Goal: Transaction & Acquisition: Purchase product/service

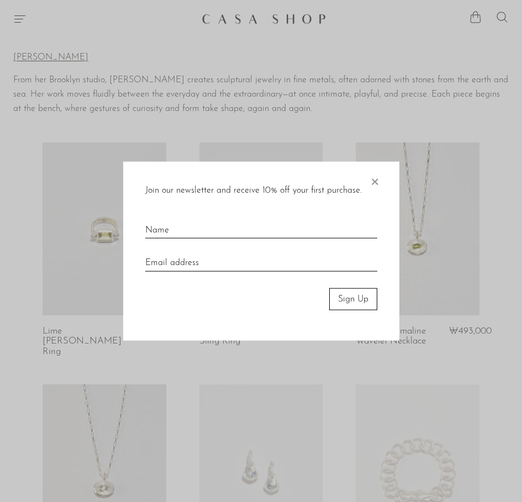
click at [20, 18] on div at bounding box center [261, 251] width 522 height 502
click at [377, 183] on span "×" at bounding box center [374, 178] width 11 height 35
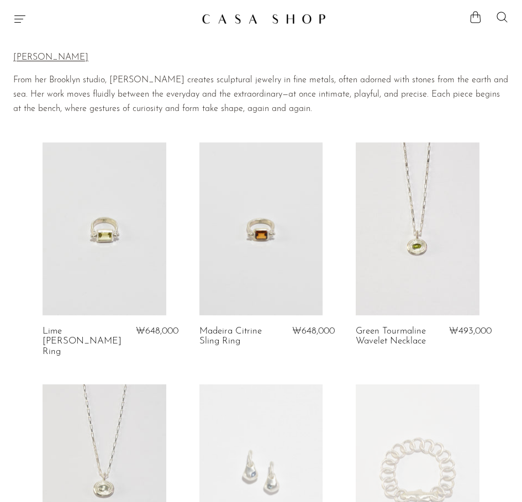
click at [25, 20] on icon "Menu" at bounding box center [19, 18] width 13 height 13
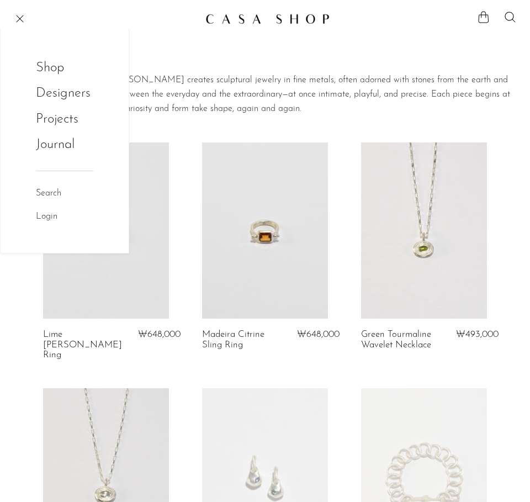
click at [45, 66] on link "Shop" at bounding box center [57, 67] width 43 height 21
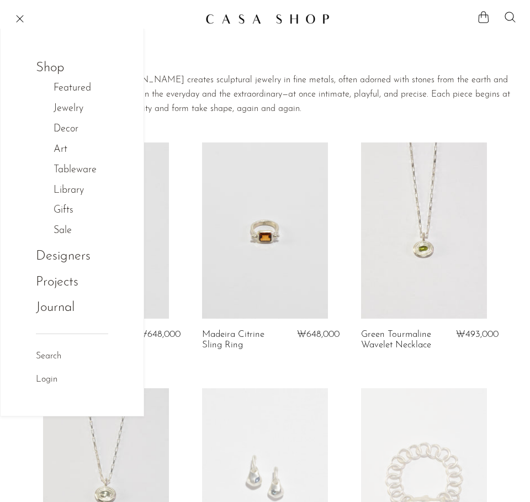
click at [68, 112] on link "Jewelry" at bounding box center [74, 109] width 41 height 16
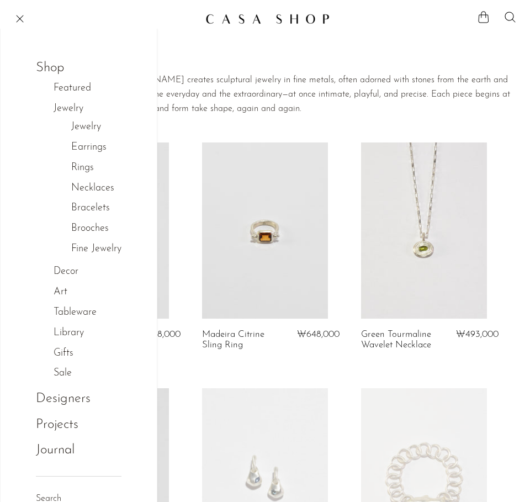
click at [91, 128] on link "Jewelry" at bounding box center [86, 127] width 30 height 16
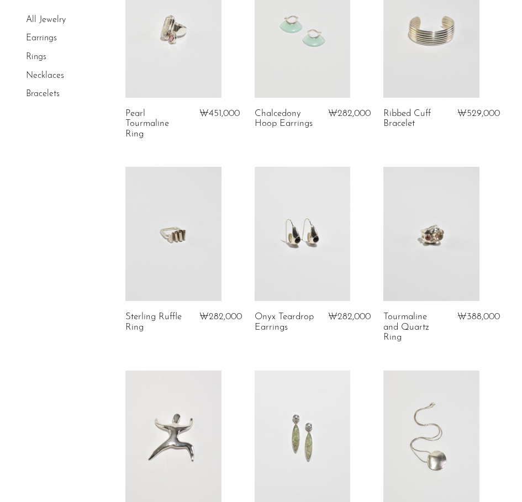
scroll to position [331, 0]
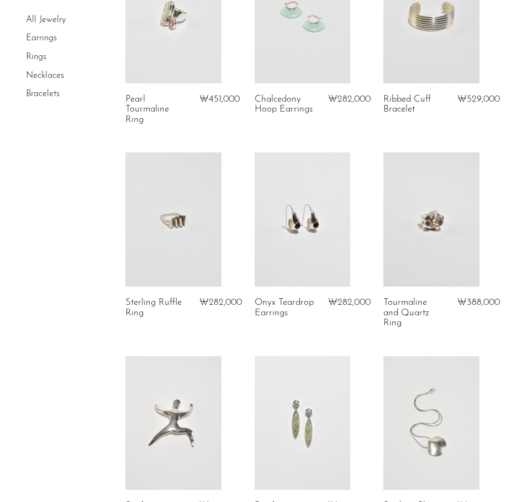
click at [196, 233] on link at bounding box center [173, 219] width 96 height 134
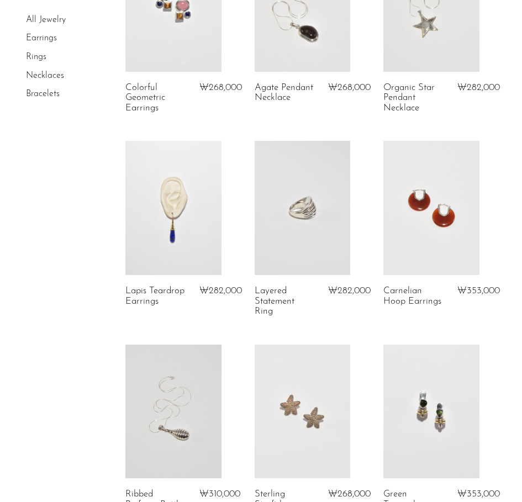
scroll to position [1322, 0]
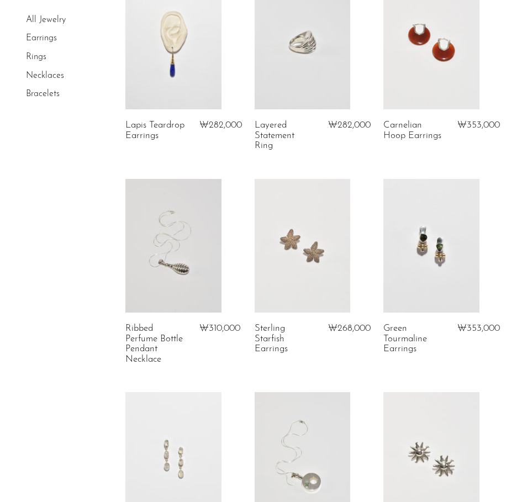
click at [166, 254] on link at bounding box center [173, 246] width 96 height 134
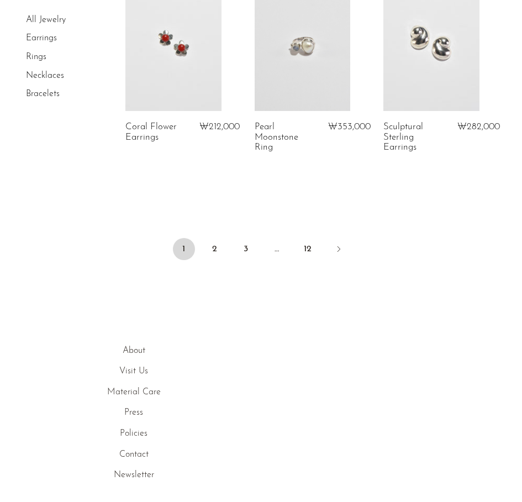
scroll to position [2360, 0]
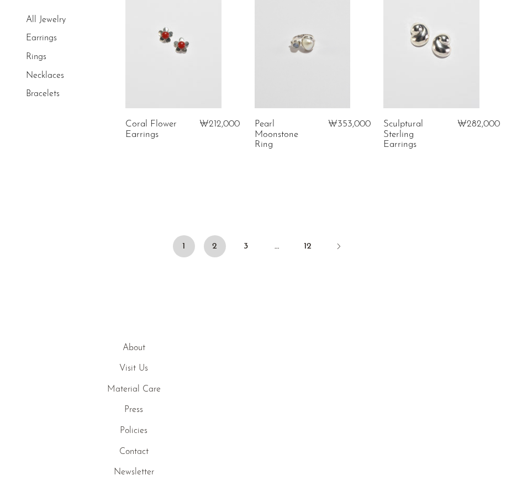
click at [216, 246] on link "2" at bounding box center [215, 246] width 22 height 22
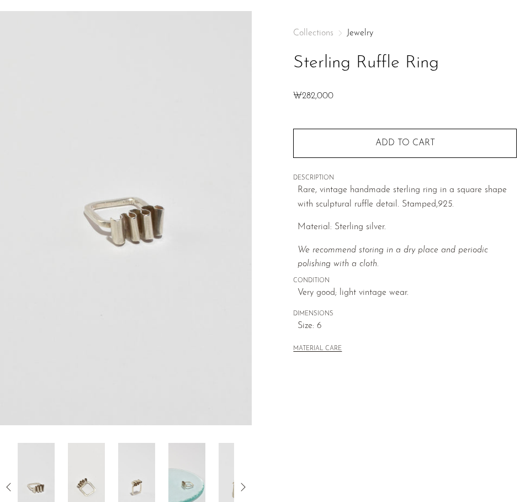
scroll to position [55, 0]
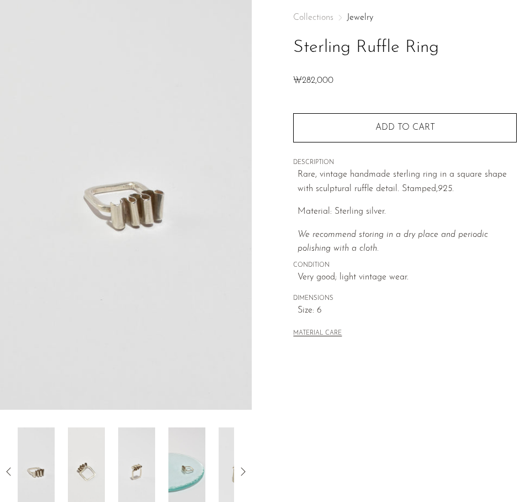
click at [76, 464] on img at bounding box center [86, 471] width 37 height 88
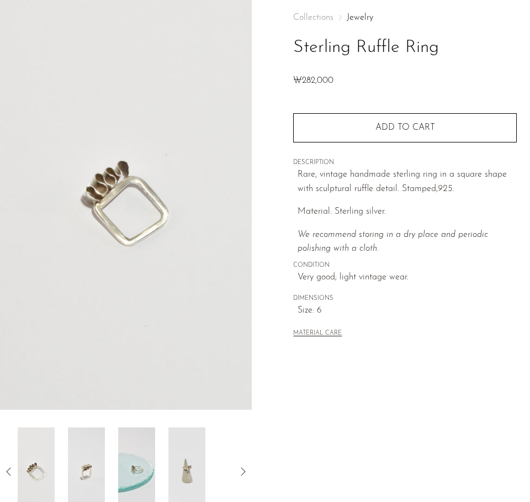
click at [99, 458] on img at bounding box center [86, 471] width 37 height 88
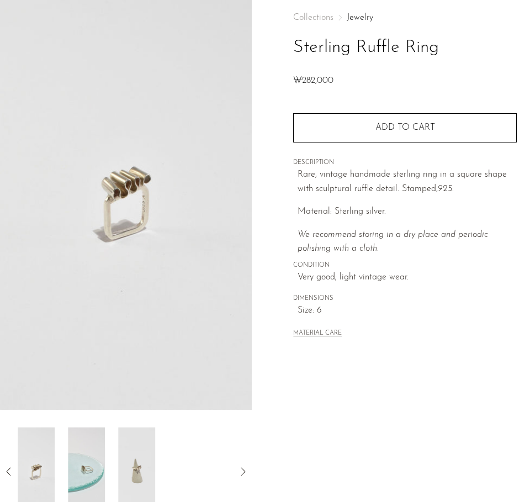
click at [109, 458] on div at bounding box center [126, 471] width 216 height 88
click at [131, 461] on img at bounding box center [136, 471] width 37 height 88
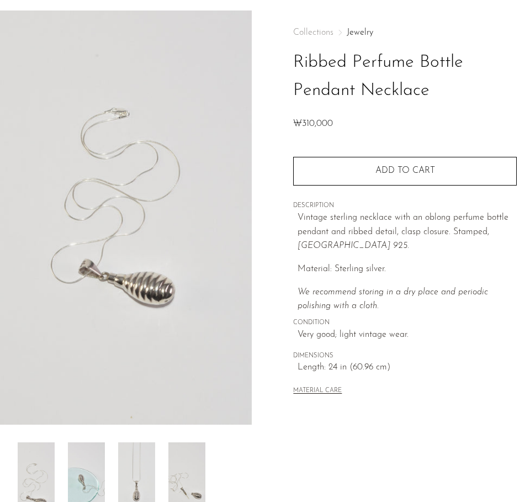
scroll to position [55, 0]
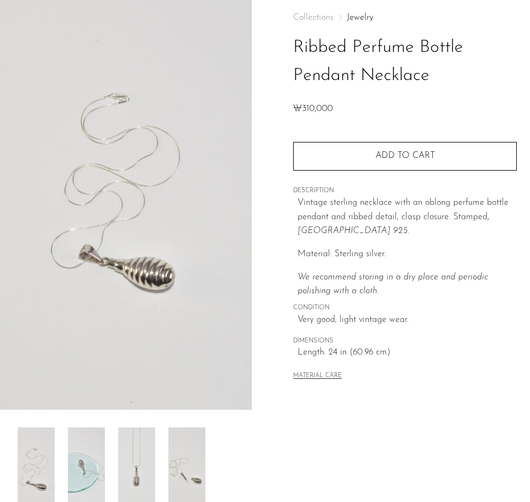
click at [95, 453] on img at bounding box center [86, 471] width 37 height 88
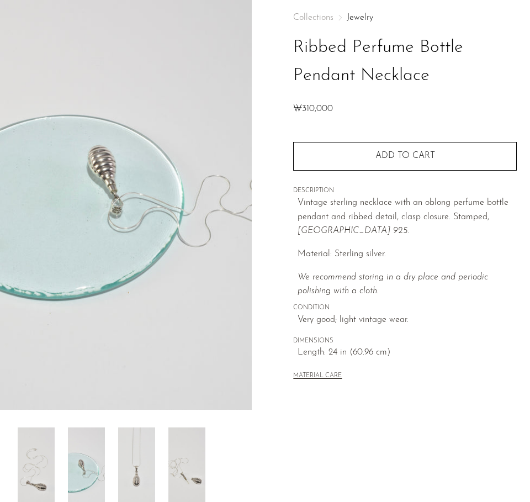
click at [123, 453] on img at bounding box center [136, 471] width 37 height 88
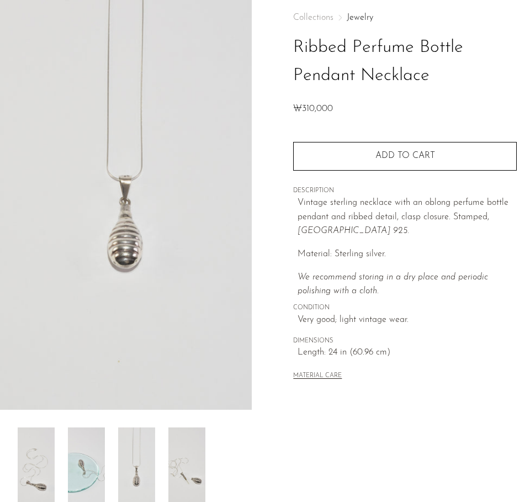
click at [174, 452] on img at bounding box center [186, 471] width 37 height 88
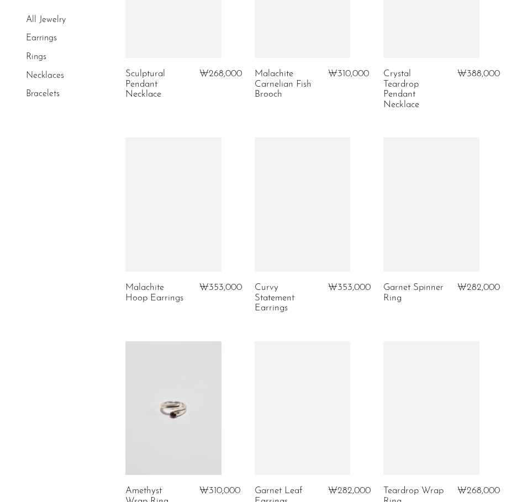
scroll to position [1491, 0]
